Goal: Information Seeking & Learning: Learn about a topic

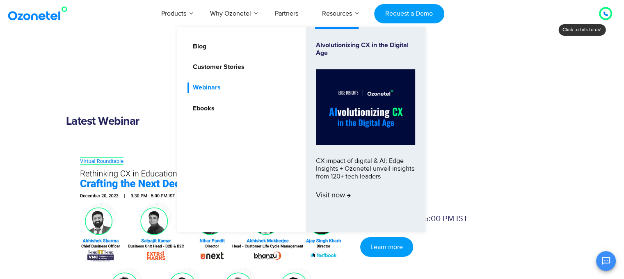
click at [208, 85] on link "Webinars" at bounding box center [204, 87] width 34 height 10
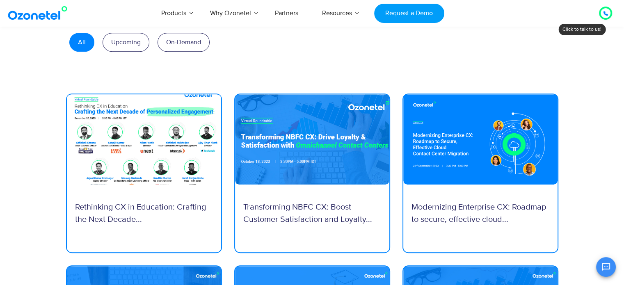
scroll to position [451, 0]
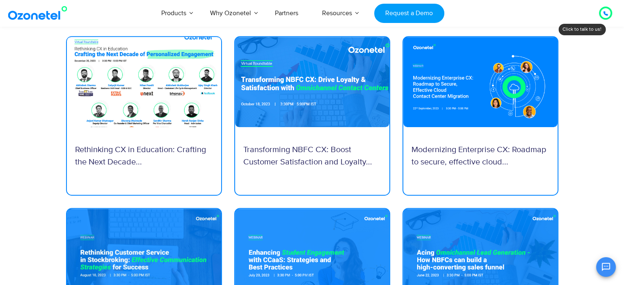
click at [159, 148] on p "Rethinking CX in Education: Crafting the Next Decade..." at bounding box center [144, 155] width 138 height 25
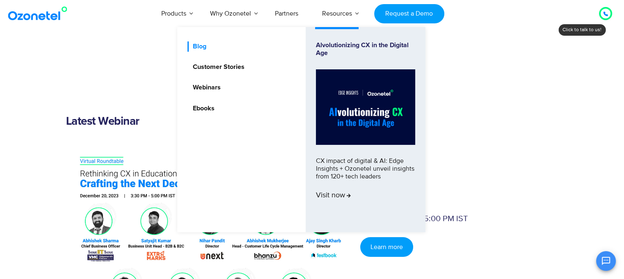
click at [204, 47] on link "Blog" at bounding box center [197, 46] width 20 height 10
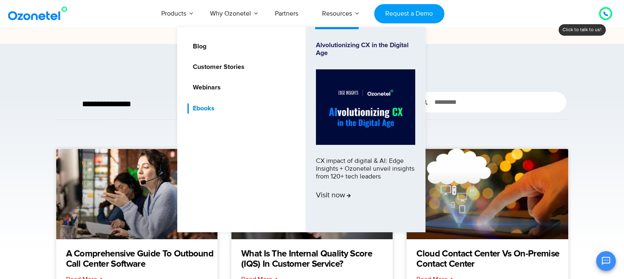
click at [204, 108] on link "Ebooks" at bounding box center [201, 108] width 28 height 10
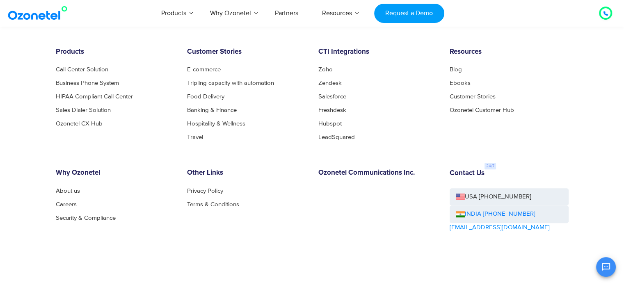
scroll to position [574, 0]
